Goal: Task Accomplishment & Management: Manage account settings

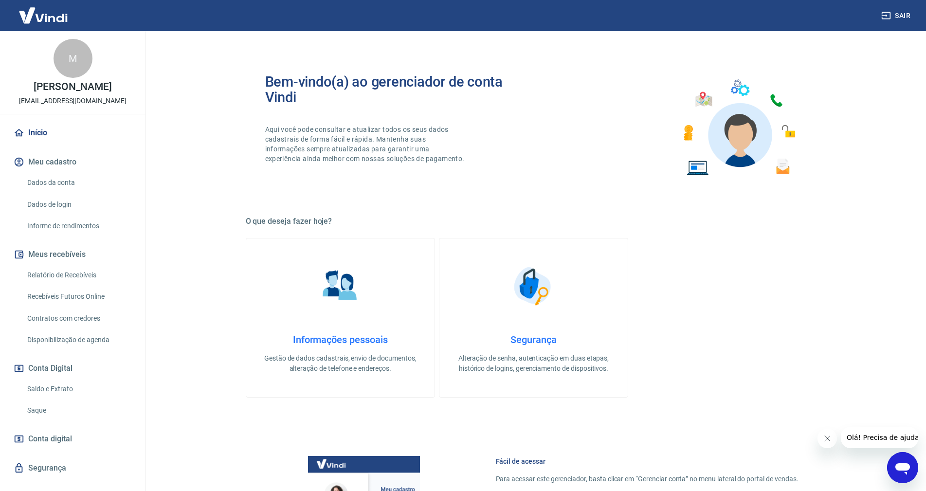
click at [52, 386] on link "Saldo e Extrato" at bounding box center [78, 389] width 110 height 20
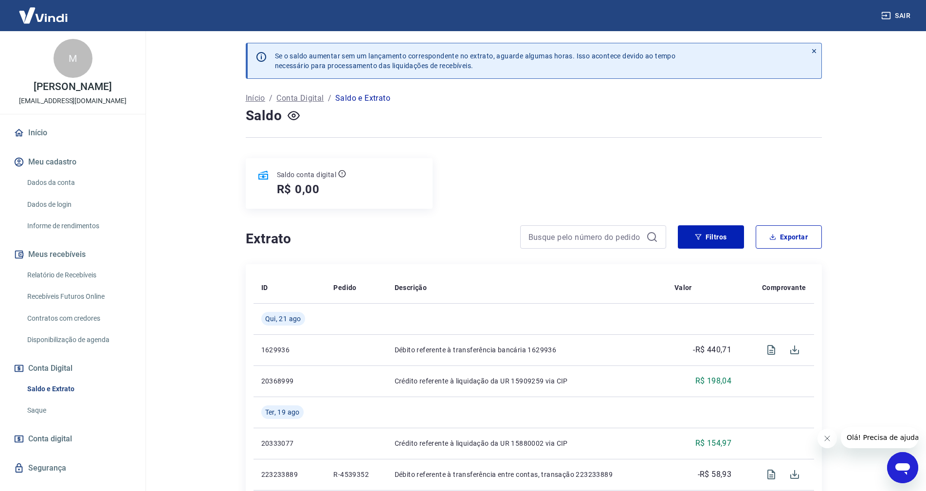
click at [80, 295] on link "Recebíveis Futuros Online" at bounding box center [78, 296] width 110 height 20
